Goal: Complete application form: Complete application form

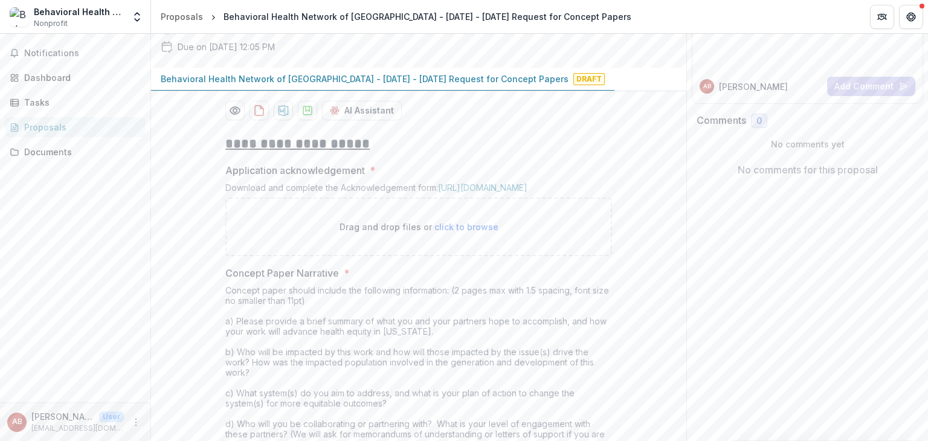
scroll to position [126, 0]
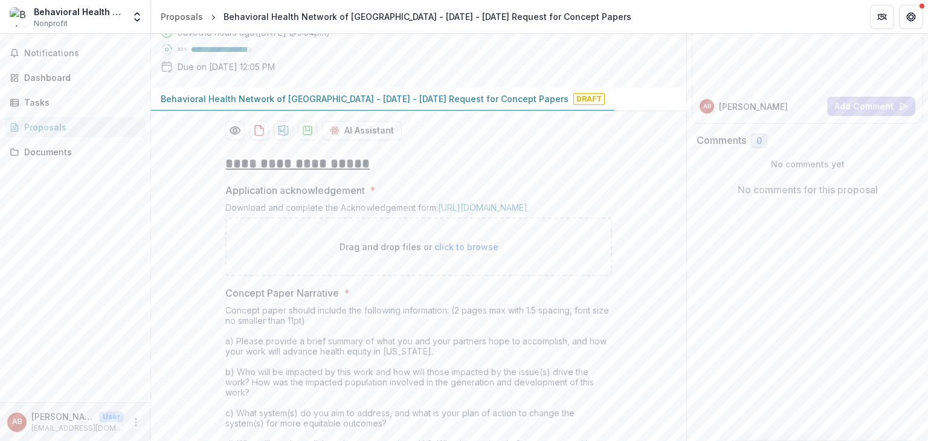
click at [457, 252] on span "click to browse" at bounding box center [467, 247] width 64 height 10
type input "**********"
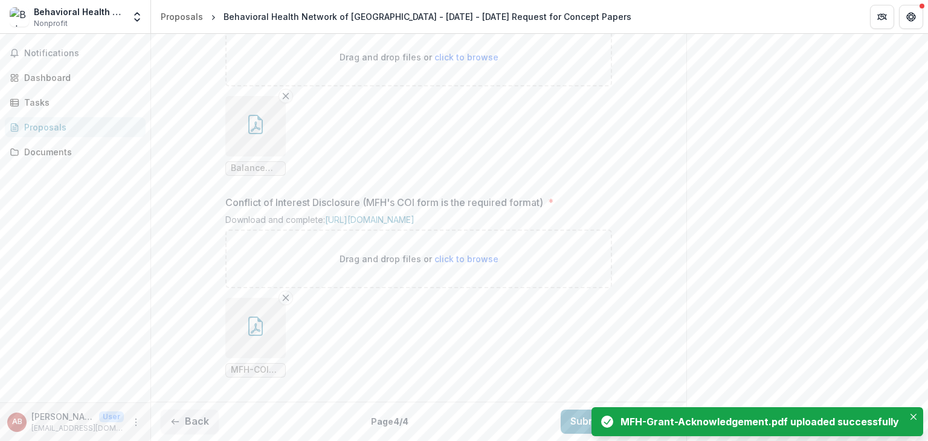
scroll to position [1406, 0]
click at [573, 420] on button "Submit Response" at bounding box center [619, 422] width 116 height 24
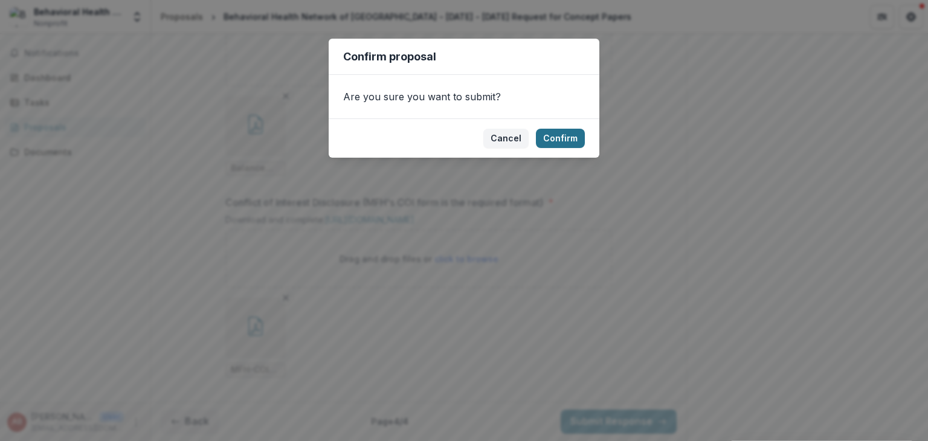
click at [552, 134] on button "Confirm" at bounding box center [560, 138] width 49 height 19
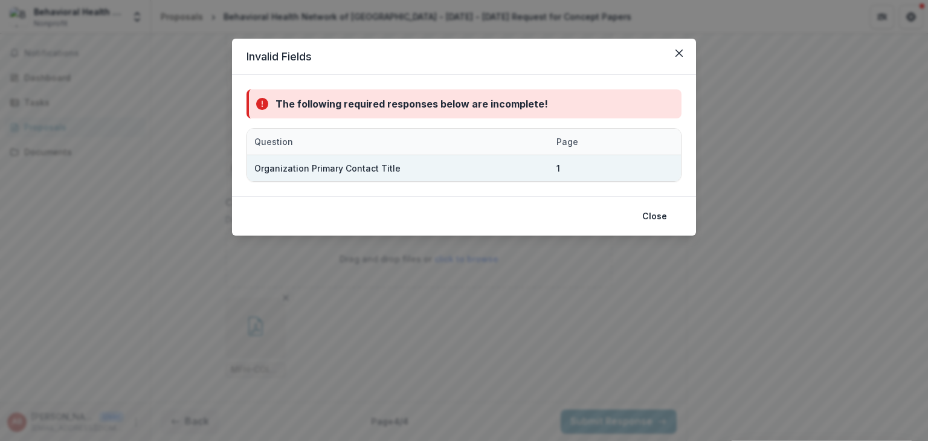
click at [546, 173] on div "Organization Primary Contact Title" at bounding box center [398, 168] width 302 height 26
click at [529, 167] on div "Organization Primary Contact Title" at bounding box center [398, 168] width 288 height 26
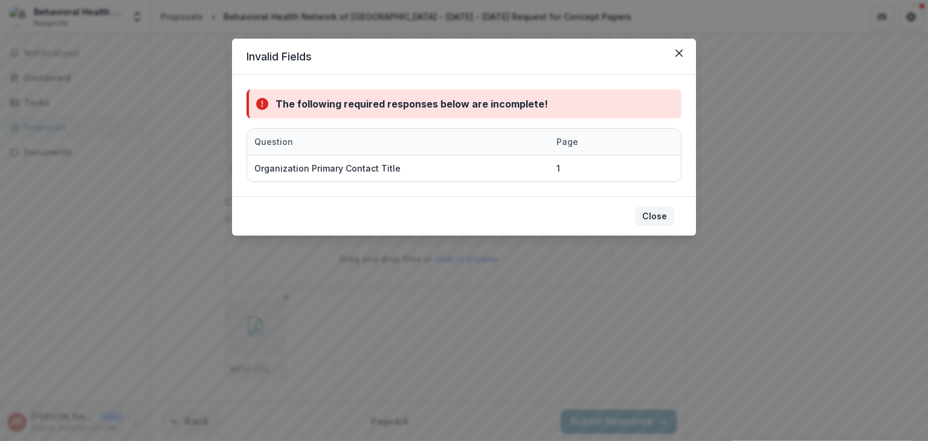
click at [643, 216] on button "Close" at bounding box center [654, 216] width 39 height 19
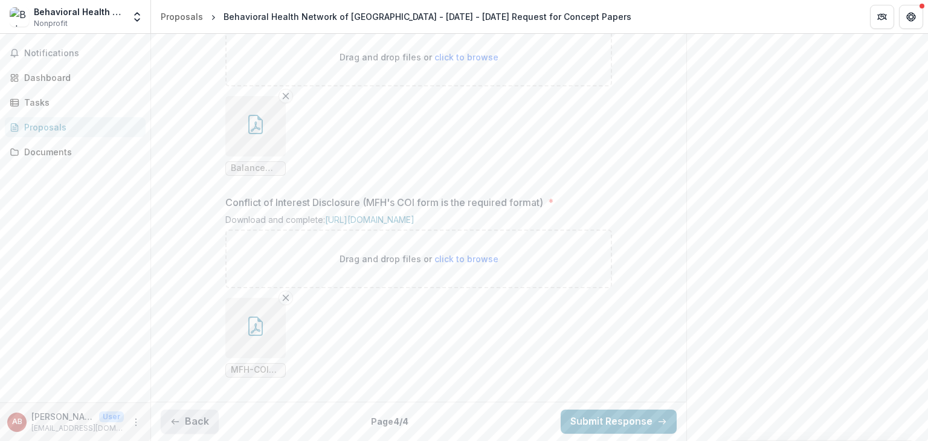
click at [198, 415] on button "Back" at bounding box center [190, 422] width 58 height 24
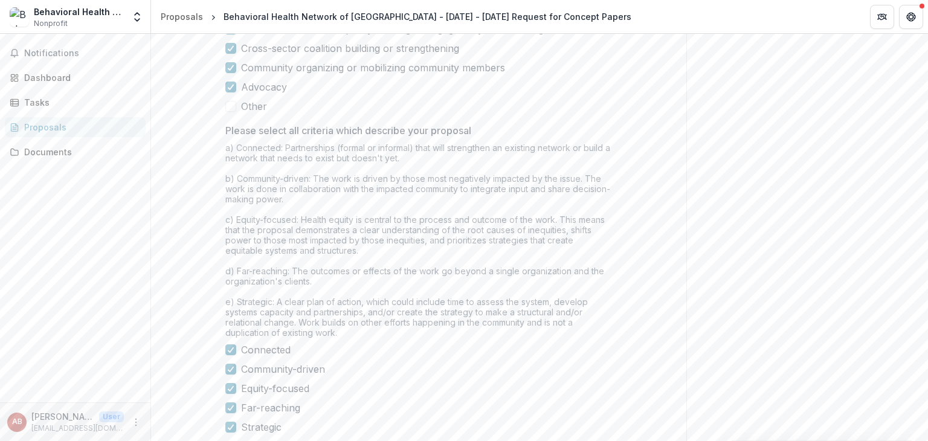
scroll to position [1056, 0]
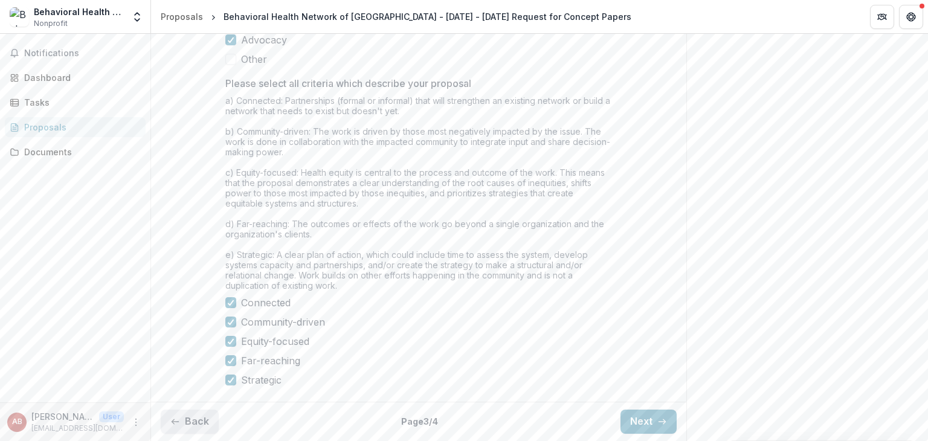
click at [191, 418] on button "Back" at bounding box center [190, 422] width 58 height 24
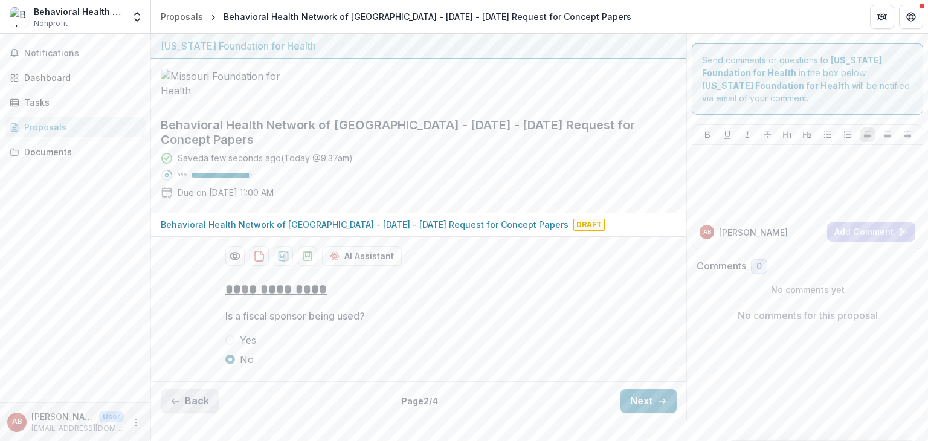
click at [196, 413] on button "Back" at bounding box center [190, 401] width 58 height 24
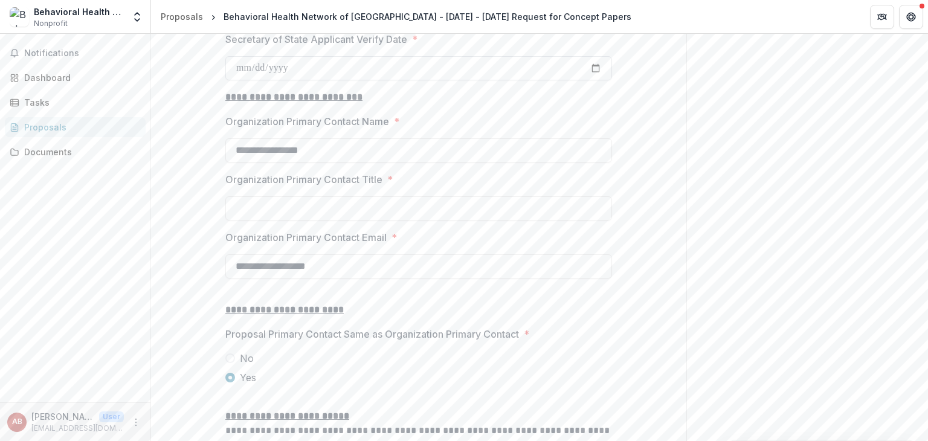
scroll to position [1298, 0]
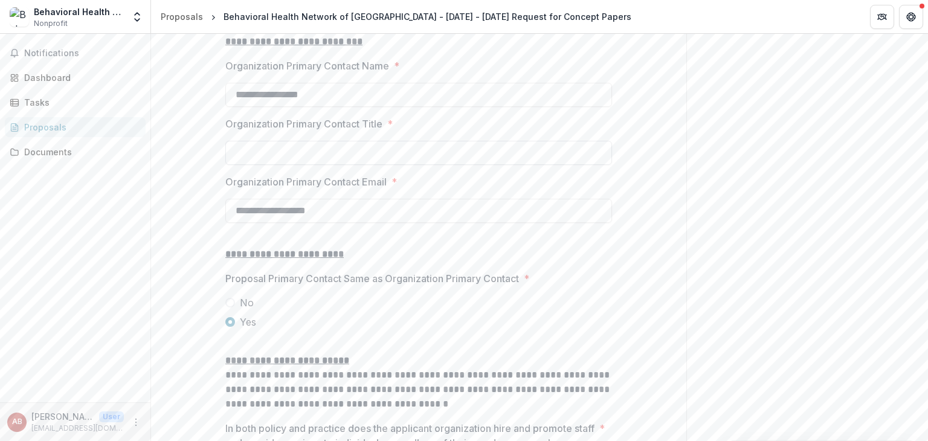
click at [325, 165] on input "Organization Primary Contact Title *" at bounding box center [418, 153] width 387 height 24
paste input "**********"
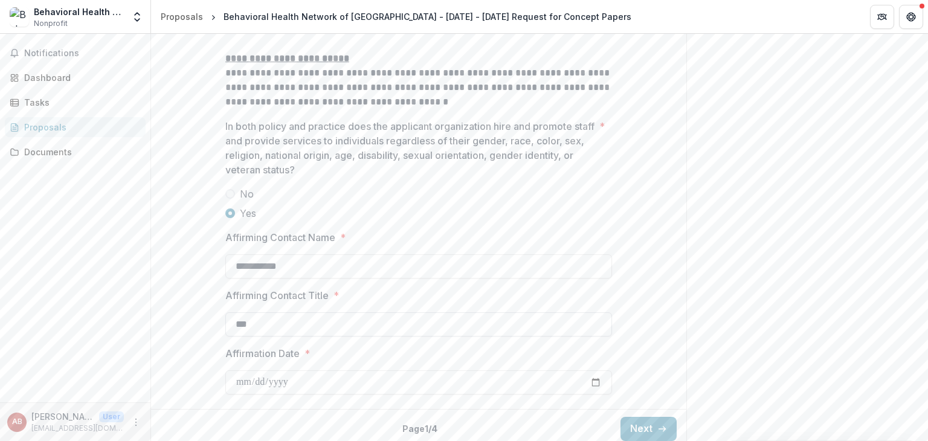
scroll to position [1698, 0]
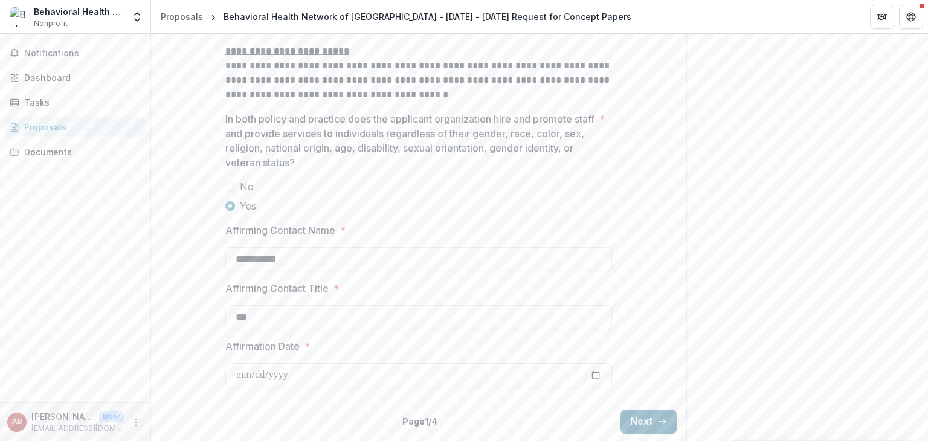
type input "**********"
click at [654, 416] on button "Next" at bounding box center [649, 422] width 56 height 24
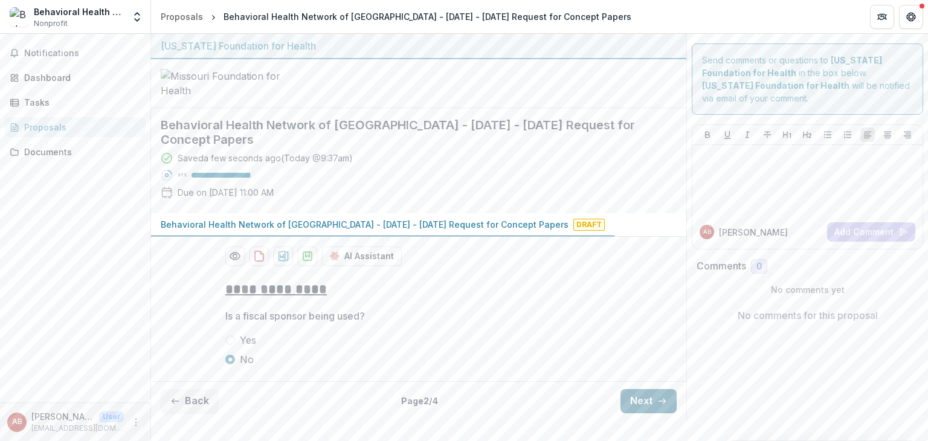
click at [654, 413] on button "Next" at bounding box center [649, 401] width 56 height 24
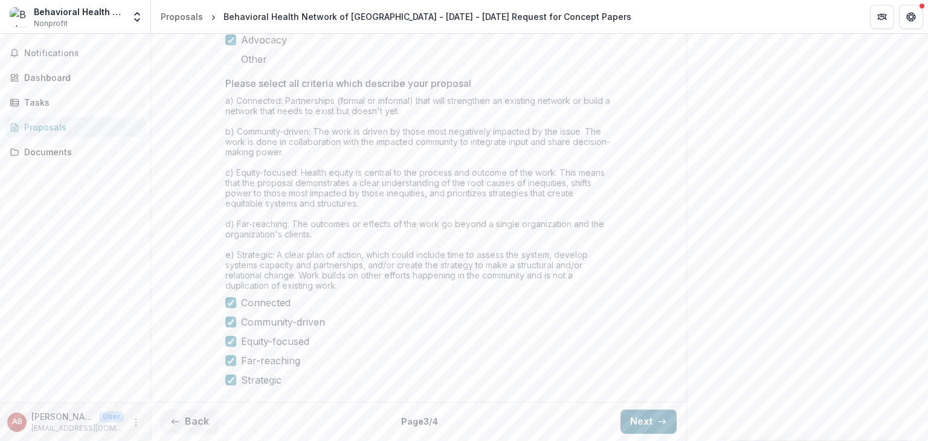
click at [653, 418] on button "Next" at bounding box center [649, 422] width 56 height 24
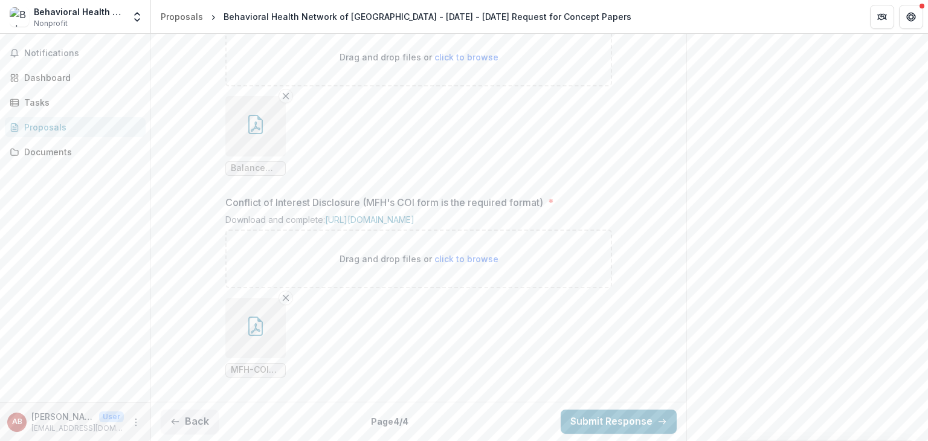
scroll to position [1406, 0]
click at [658, 418] on icon "button" at bounding box center [663, 422] width 10 height 10
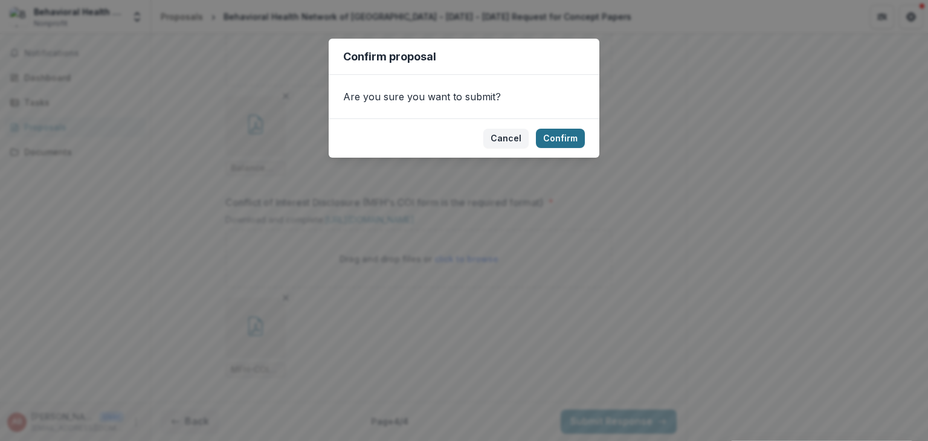
click at [564, 138] on button "Confirm" at bounding box center [560, 138] width 49 height 19
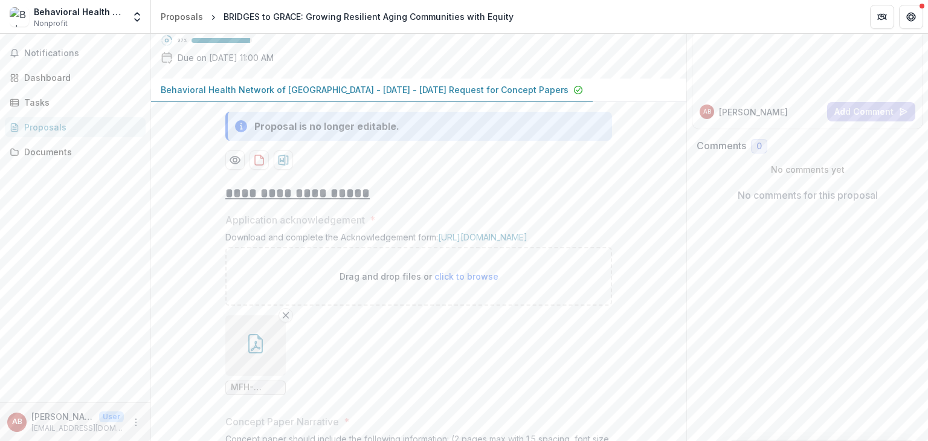
scroll to position [121, 0]
click at [255, 164] on icon "download-proposal" at bounding box center [259, 160] width 8 height 10
